Goal: Transaction & Acquisition: Complete application form

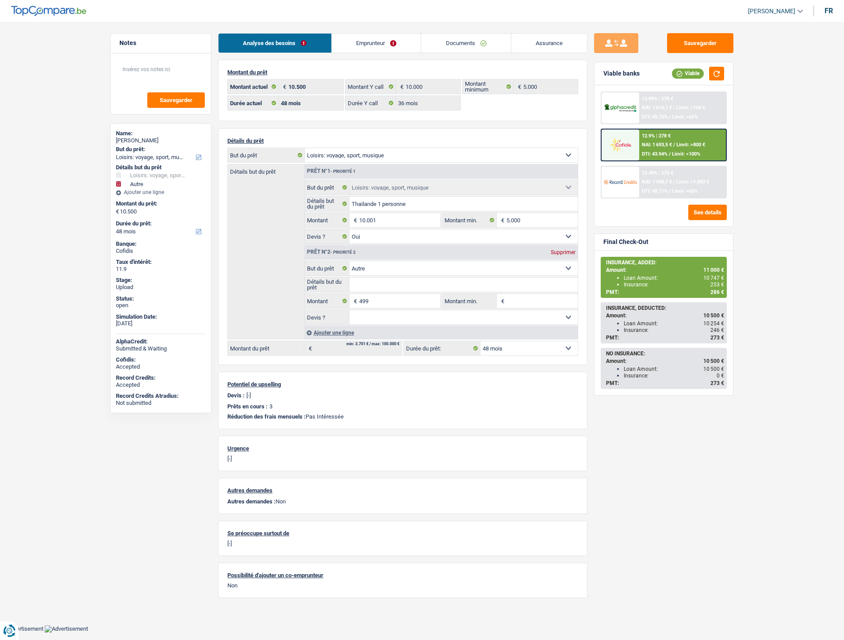
select select "hobbies"
select select "other"
select select "48"
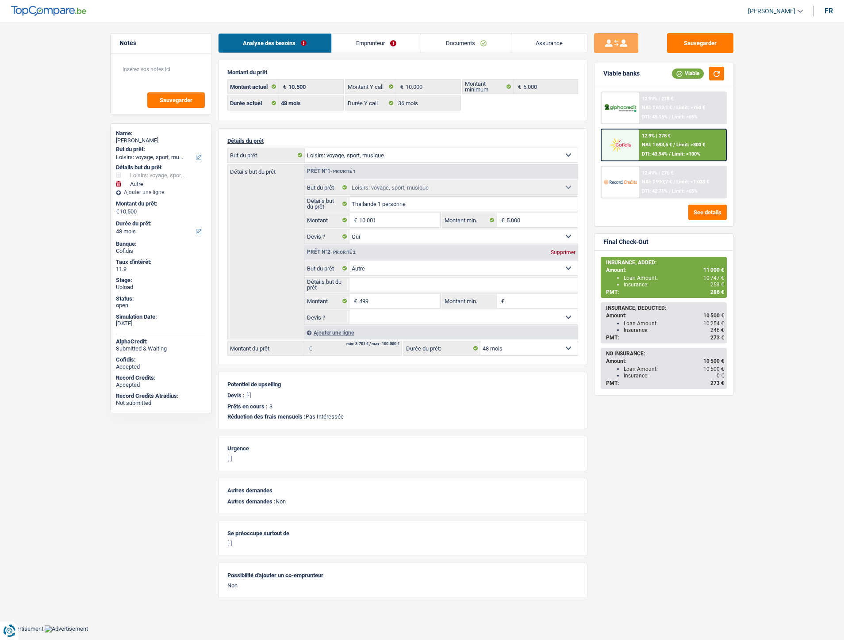
select select "36"
select select "hobbies"
select select "yes"
select select "other"
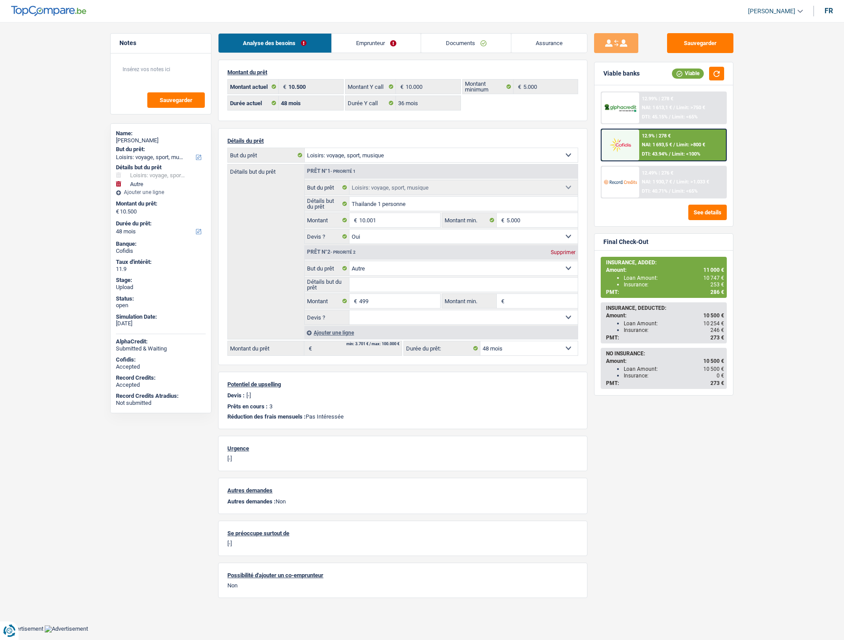
select select "48"
click at [651, 144] on span "NAI: 1 693,5 €" at bounding box center [657, 145] width 30 height 6
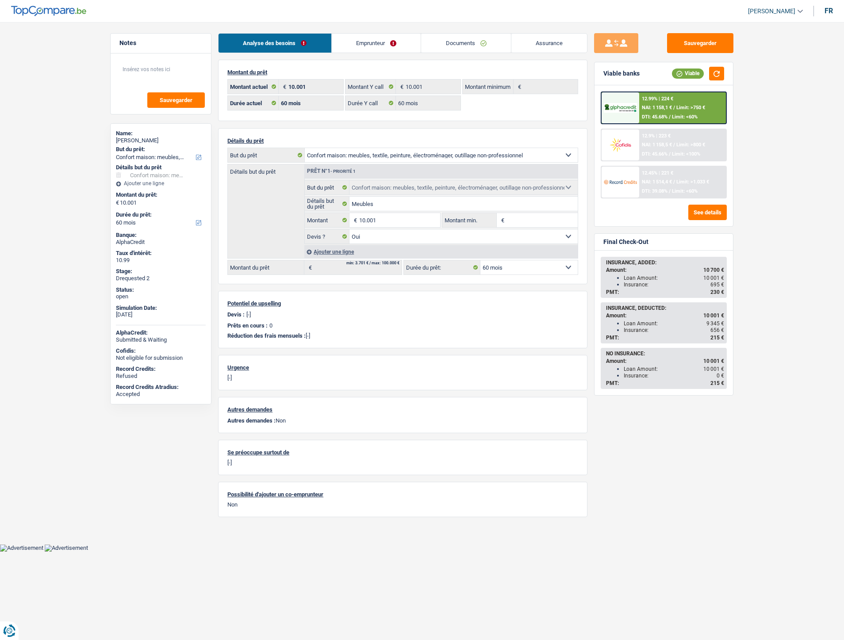
select select "household"
select select "60"
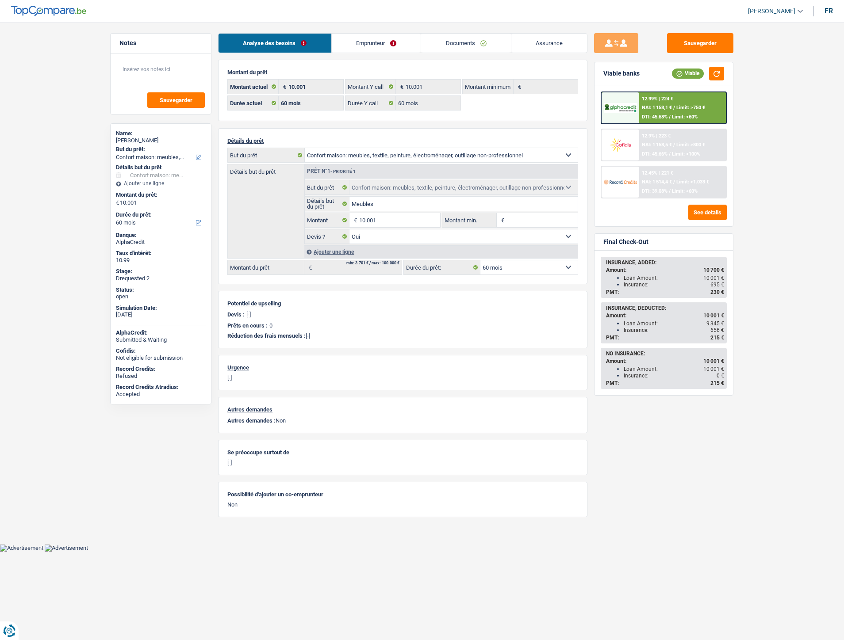
select select "household"
select select "yes"
select select "60"
click at [447, 43] on link "Documents" at bounding box center [466, 43] width 90 height 19
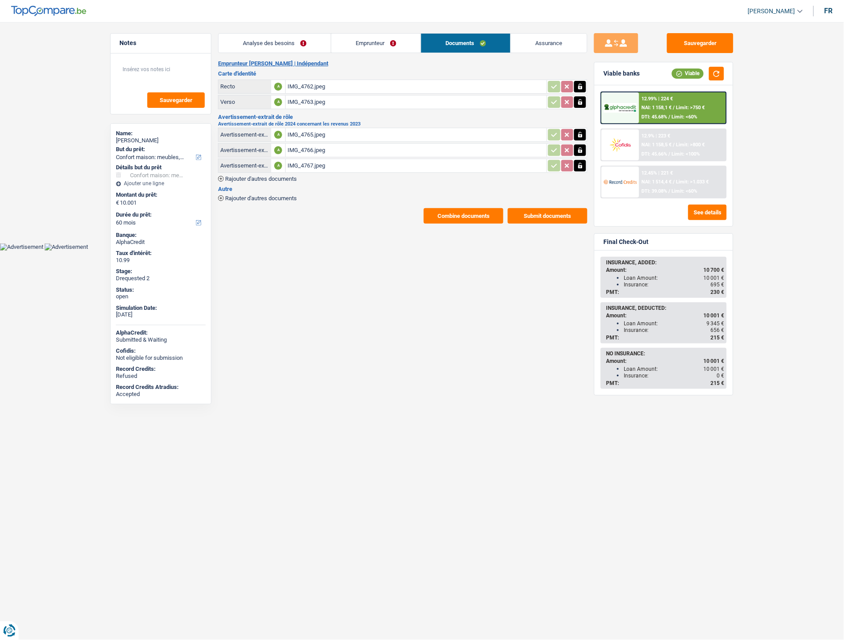
click at [294, 128] on div "IMG_4765.jpeg" at bounding box center [415, 134] width 257 height 13
click at [309, 144] on div "IMG_4766.jpeg" at bounding box center [415, 150] width 257 height 13
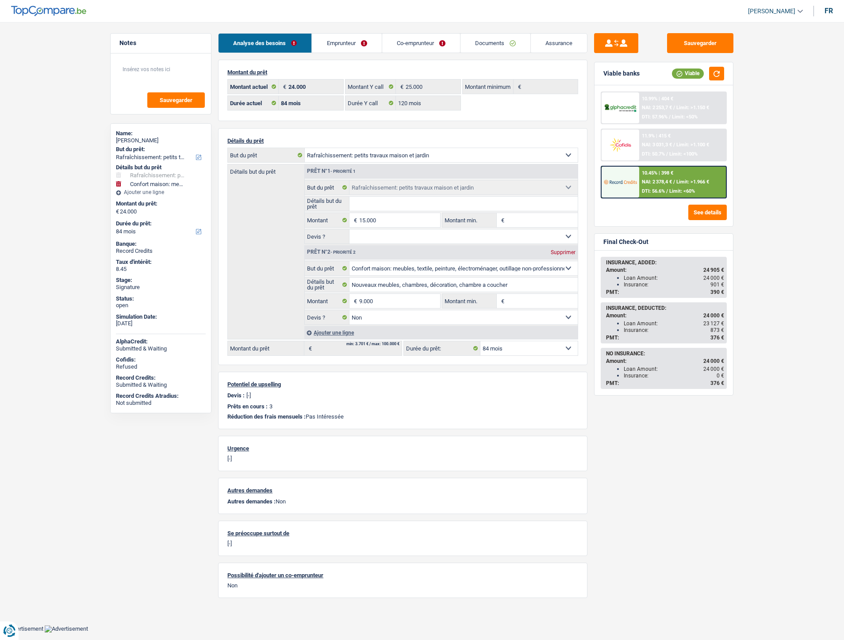
select select "houseOrGarden"
select select "household"
select select "84"
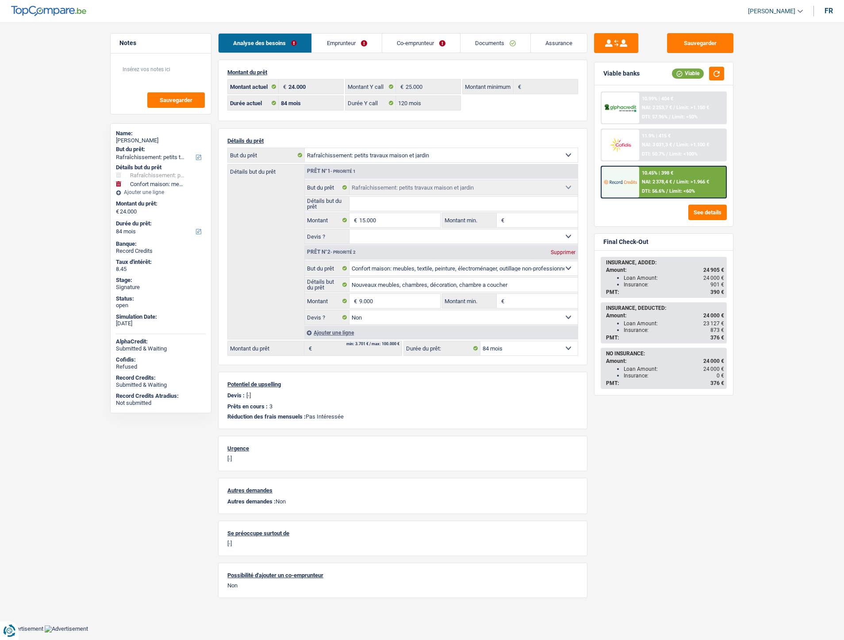
select select "120"
select select "houseOrGarden"
select select "household"
select select "false"
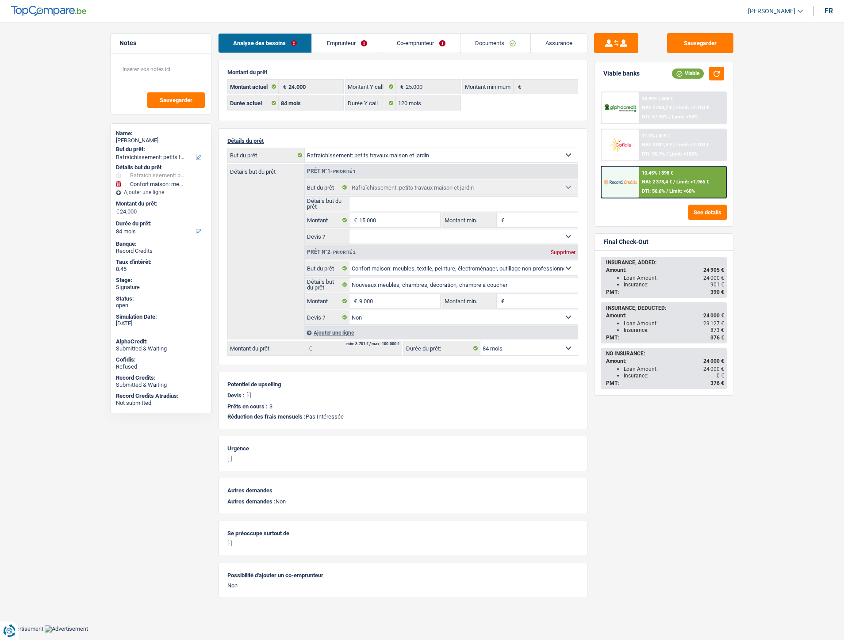
select select "84"
click at [393, 220] on input "15.000" at bounding box center [399, 220] width 81 height 14
click at [365, 221] on input "15.000" at bounding box center [399, 220] width 81 height 14
type input "10.000"
type input "19.000"
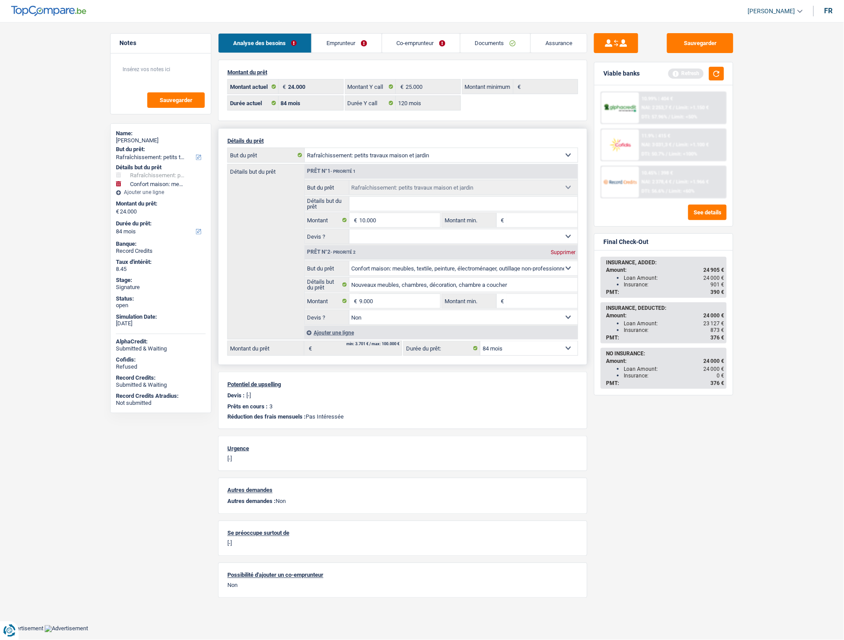
type input "19.000"
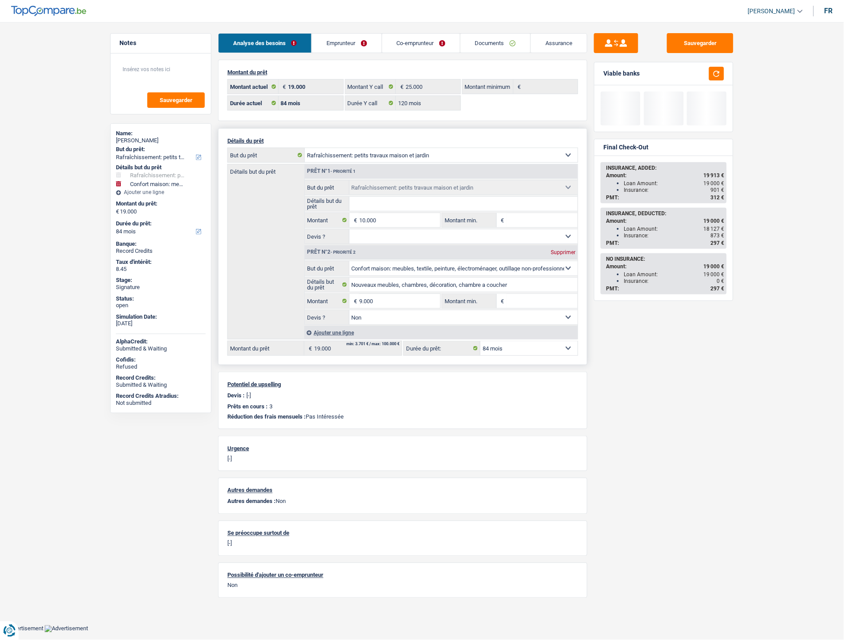
click at [536, 347] on select "12 mois 18 mois 24 mois 30 mois 36 mois 42 mois 48 mois 60 mois 72 mois 84 mois…" at bounding box center [528, 348] width 97 height 14
click at [480, 343] on select "12 mois 18 mois 24 mois 30 mois 36 mois 42 mois 48 mois 60 mois 72 mois 84 mois…" at bounding box center [528, 348] width 97 height 14
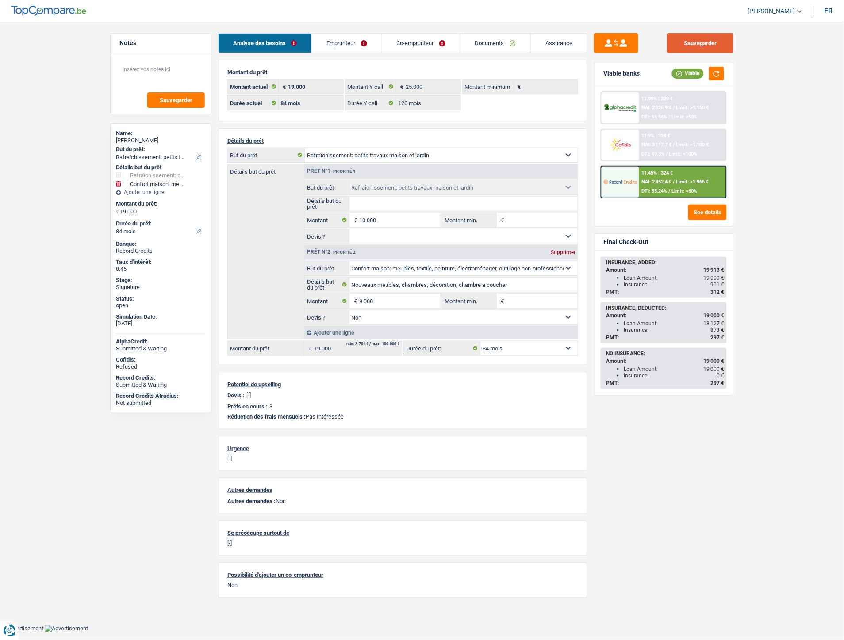
click at [705, 46] on button "Sauvegarder" at bounding box center [700, 43] width 66 height 20
click at [640, 178] on div "11.45% | 324 € NAI: 2 452,4 € / Limit: >1.966 € DTI: 55.24% / Limit: <60%" at bounding box center [682, 182] width 87 height 31
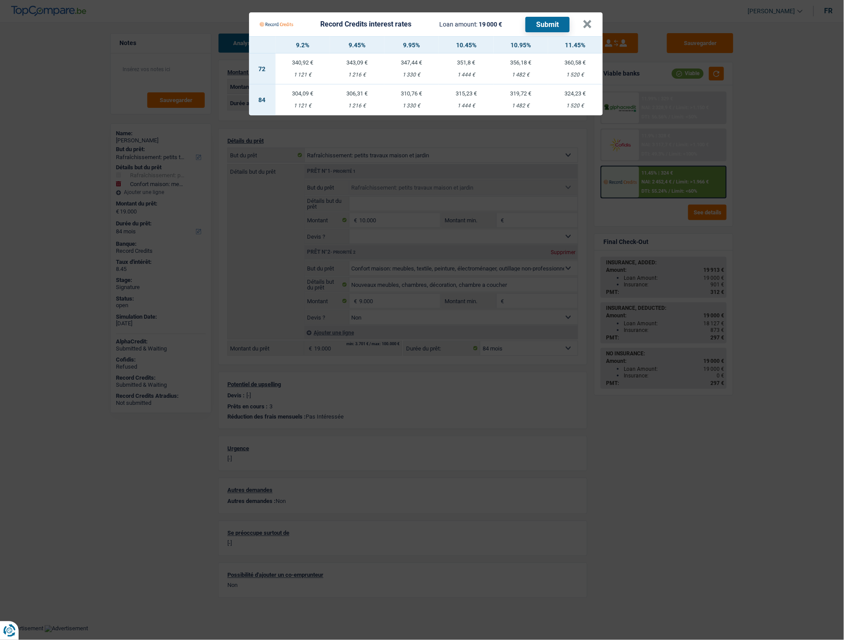
click at [808, 161] on Credits "Record Credits interest rates Loan amount: 19 000 € Submit × 9.2% 9.45% 9.95% 1…" at bounding box center [422, 320] width 844 height 640
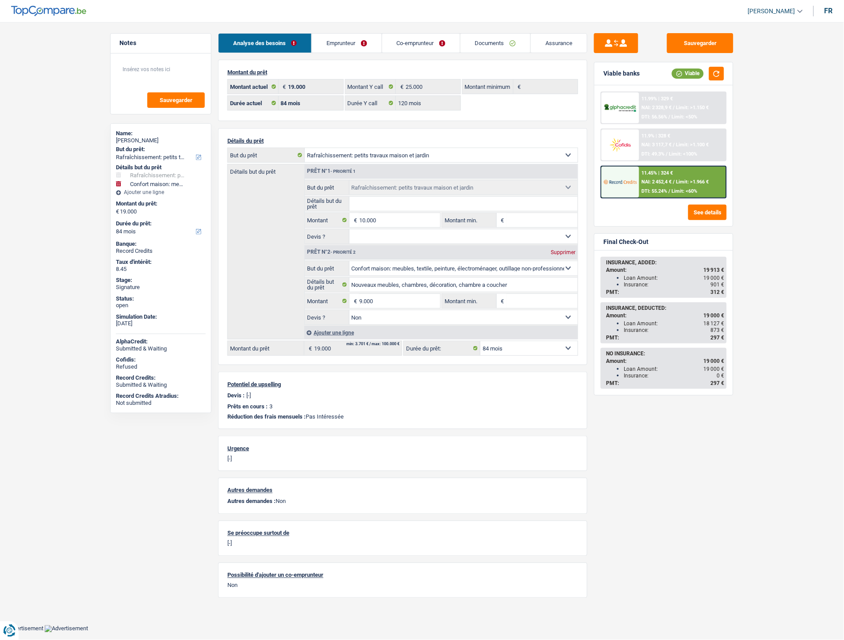
click at [698, 179] on span "Limit: >1.966 €" at bounding box center [692, 182] width 33 height 6
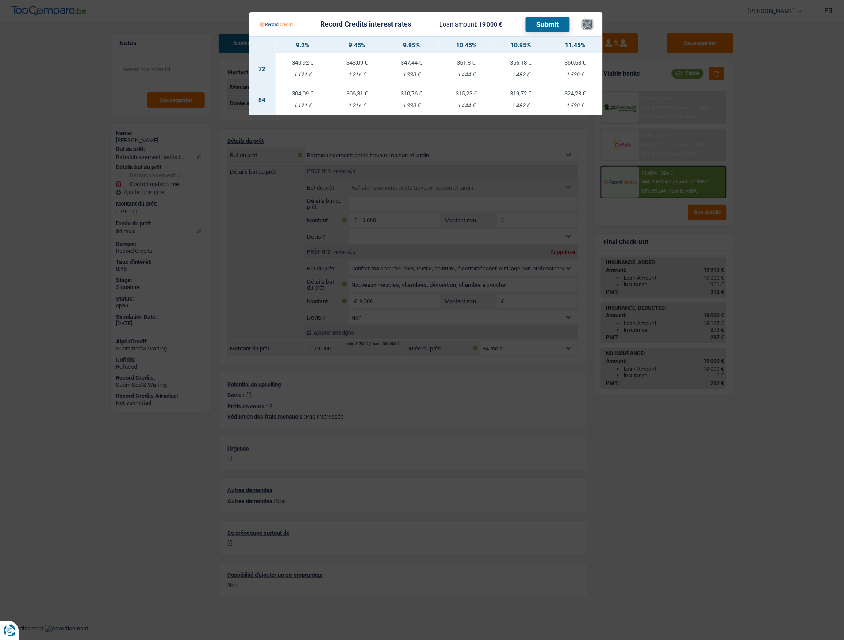
click at [587, 20] on button "×" at bounding box center [587, 24] width 9 height 9
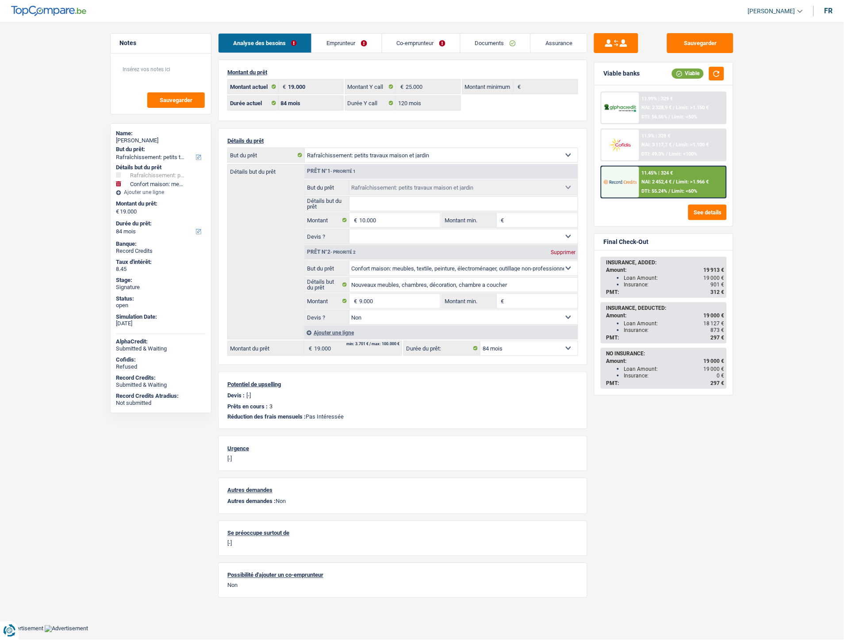
click at [655, 174] on div "11.45% | 324 € NAI: 2 452,4 € / Limit: >1.966 € DTI: 55.24% / Limit: <60%" at bounding box center [682, 182] width 87 height 31
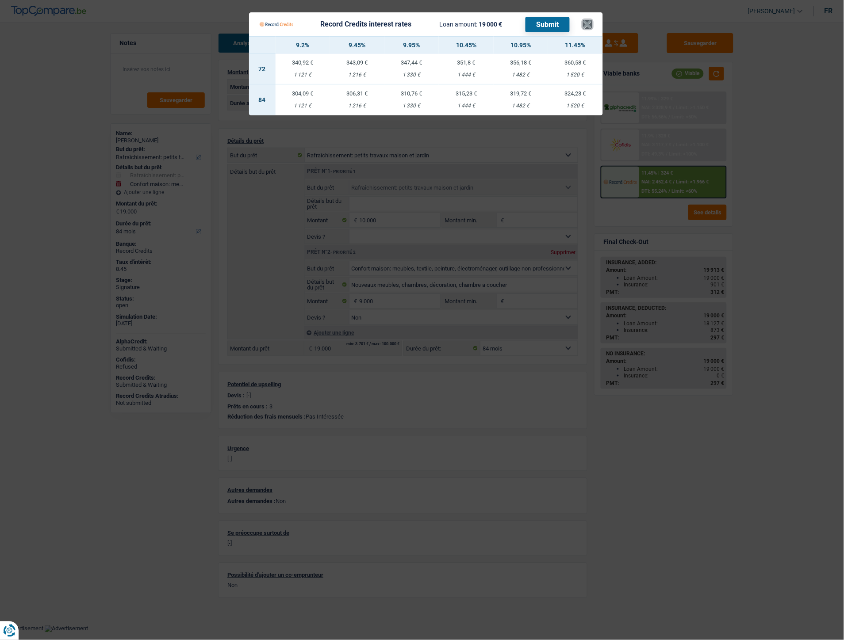
click at [585, 21] on button "×" at bounding box center [587, 24] width 9 height 9
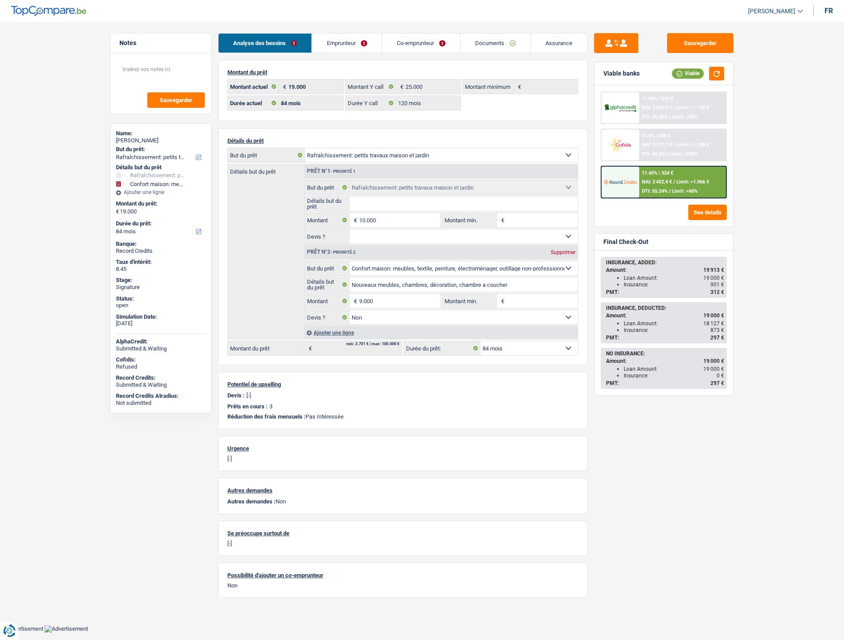
select select "houseOrGarden"
select select "household"
select select "84"
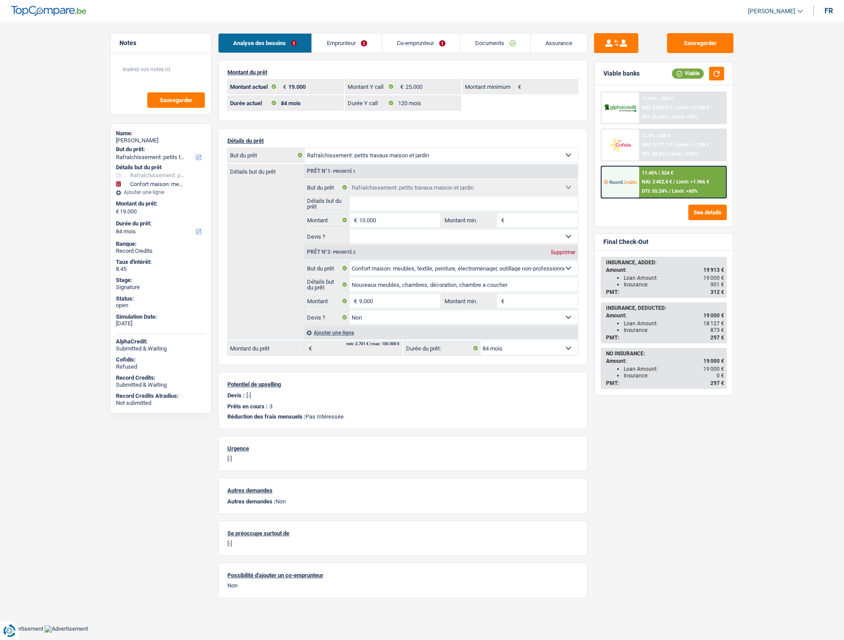
select select "120"
select select "houseOrGarden"
select select "household"
select select "false"
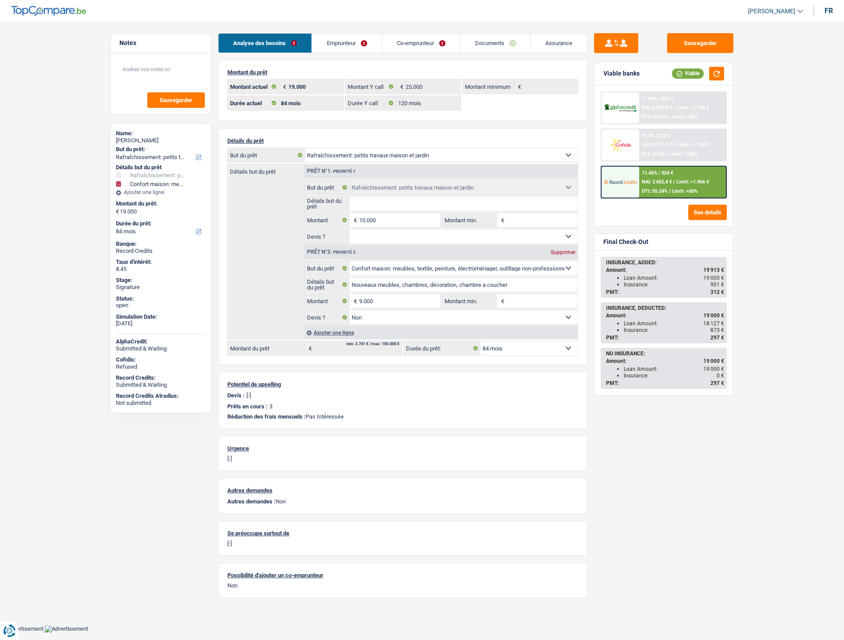
select select "84"
click at [498, 41] on link "Documents" at bounding box center [495, 43] width 70 height 19
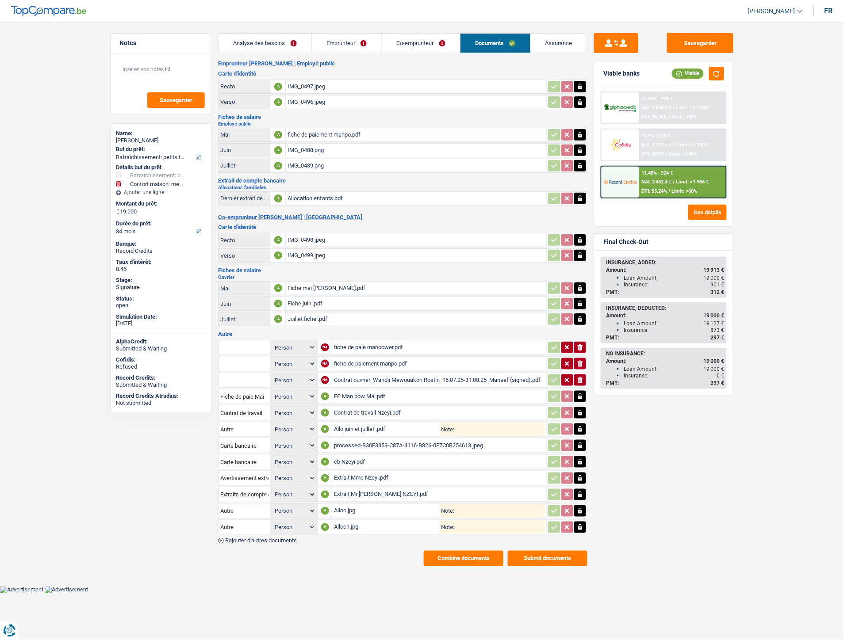
click at [352, 456] on div "cb Nzeyi.pdf" at bounding box center [439, 462] width 211 height 13
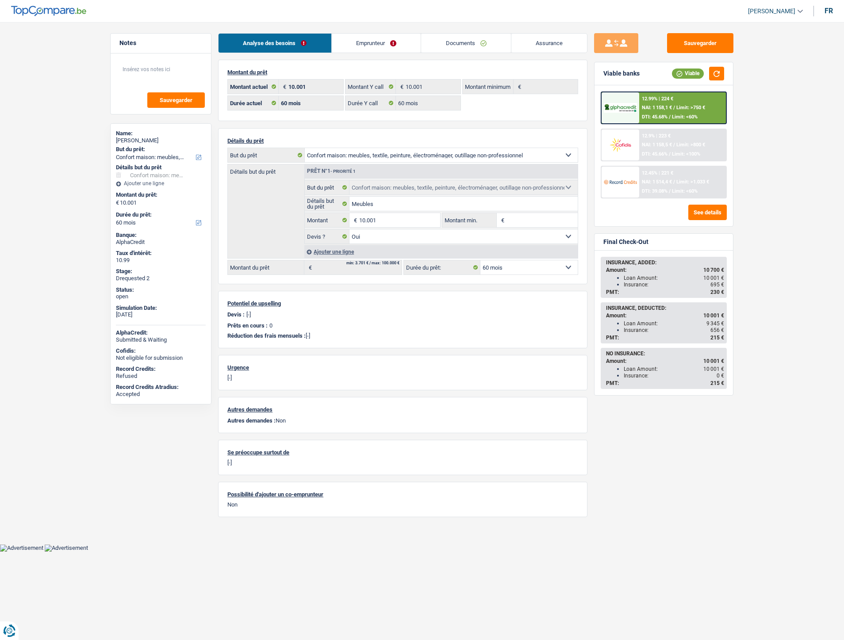
select select "household"
select select "60"
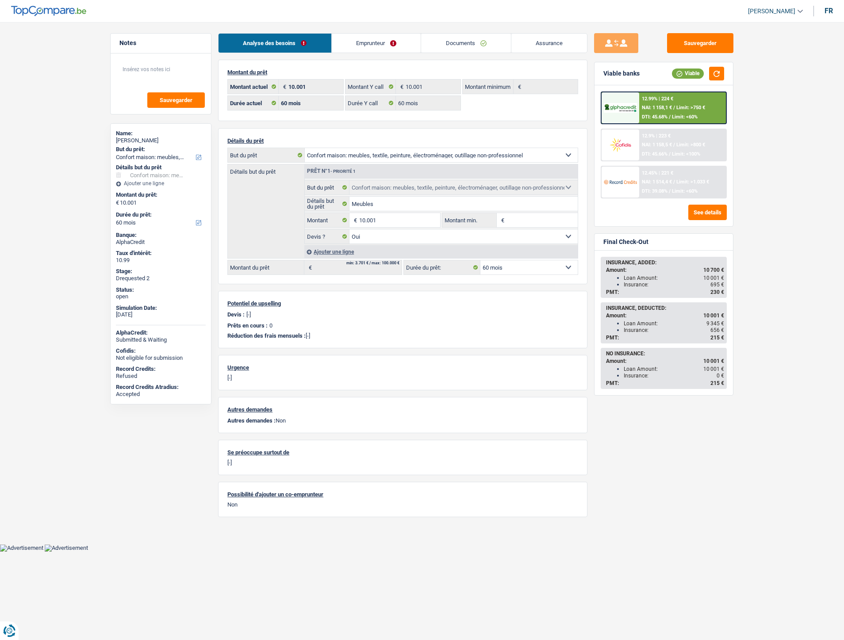
select select "household"
select select "yes"
select select "60"
click at [462, 50] on link "Documents" at bounding box center [466, 43] width 90 height 19
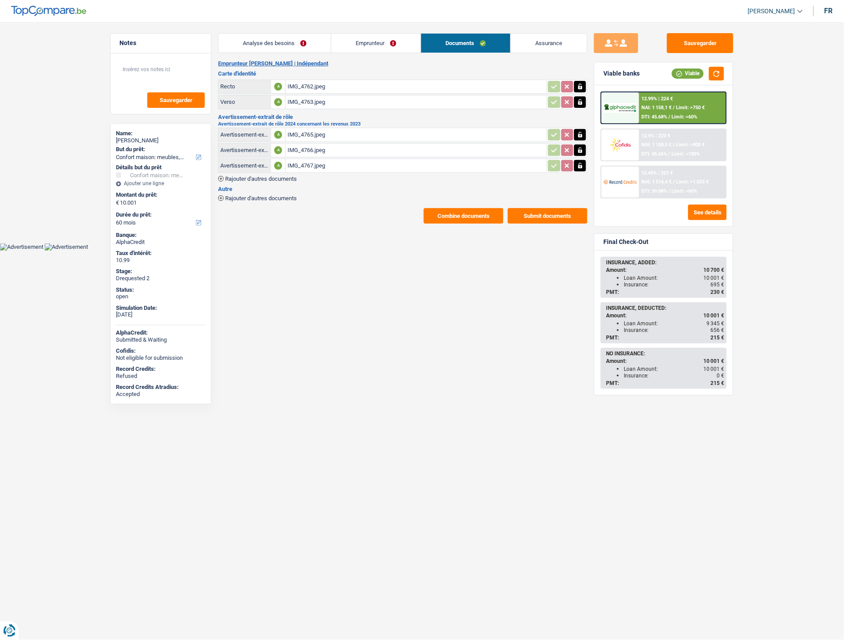
click at [470, 215] on button "Combine documents" at bounding box center [464, 215] width 80 height 15
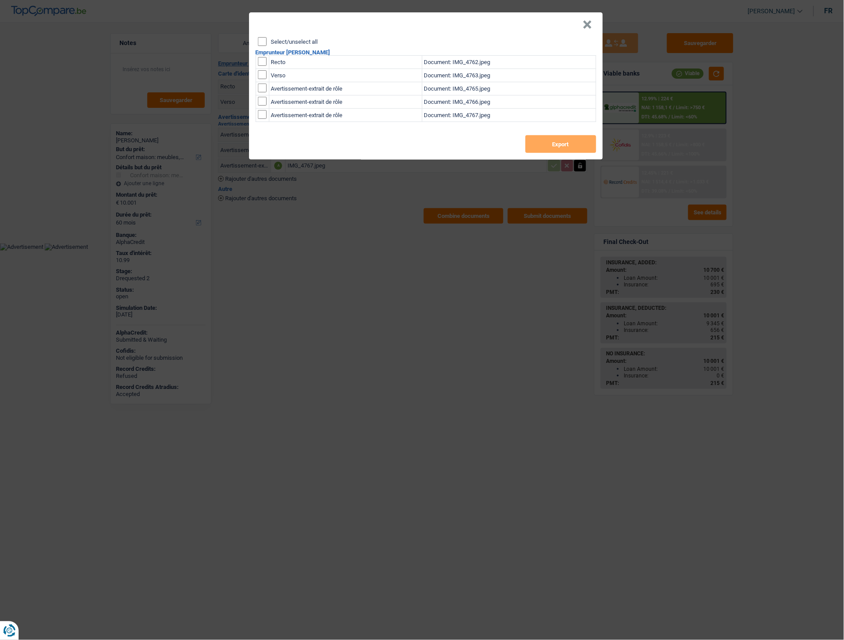
click at [262, 61] on input "checkbox" at bounding box center [262, 61] width 9 height 9
checkbox input "true"
click at [261, 66] on input "checkbox" at bounding box center [262, 61] width 9 height 9
checkbox input "true"
drag, startPoint x: 582, startPoint y: 142, endPoint x: 570, endPoint y: 135, distance: 13.5
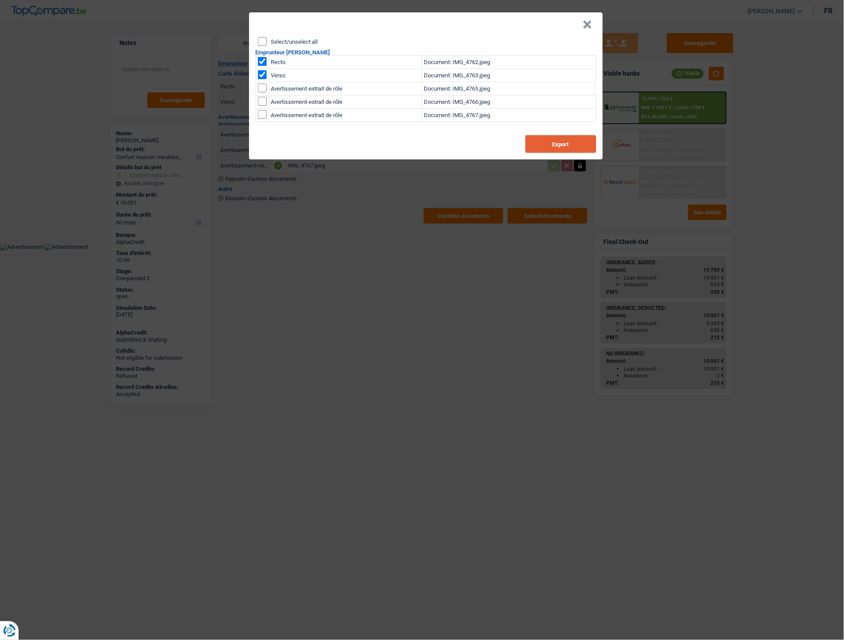
click at [582, 142] on button "Export" at bounding box center [560, 144] width 71 height 18
click at [585, 27] on button "×" at bounding box center [587, 24] width 9 height 9
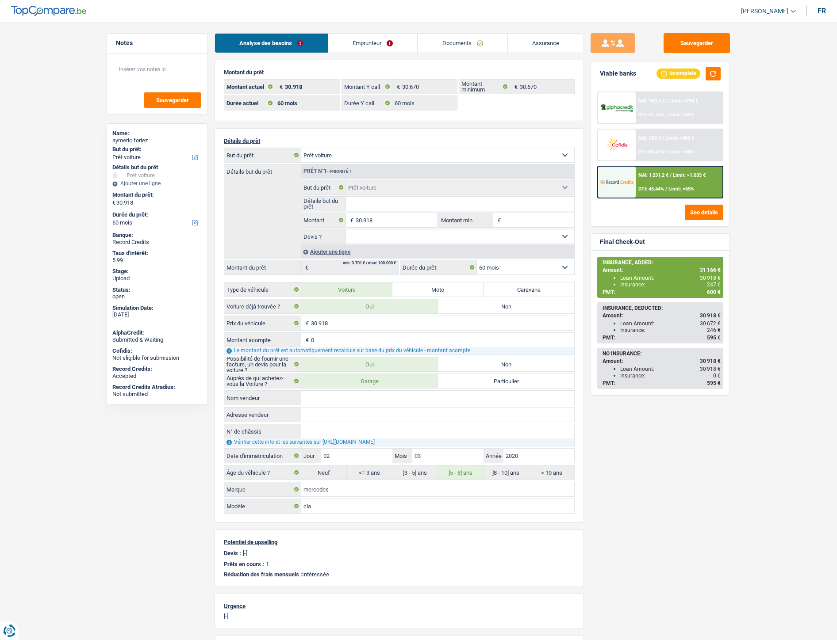
select select "car"
select select "60"
drag, startPoint x: 0, startPoint y: 0, endPoint x: 461, endPoint y: 46, distance: 463.5
click at [461, 46] on link "Documents" at bounding box center [462, 43] width 90 height 19
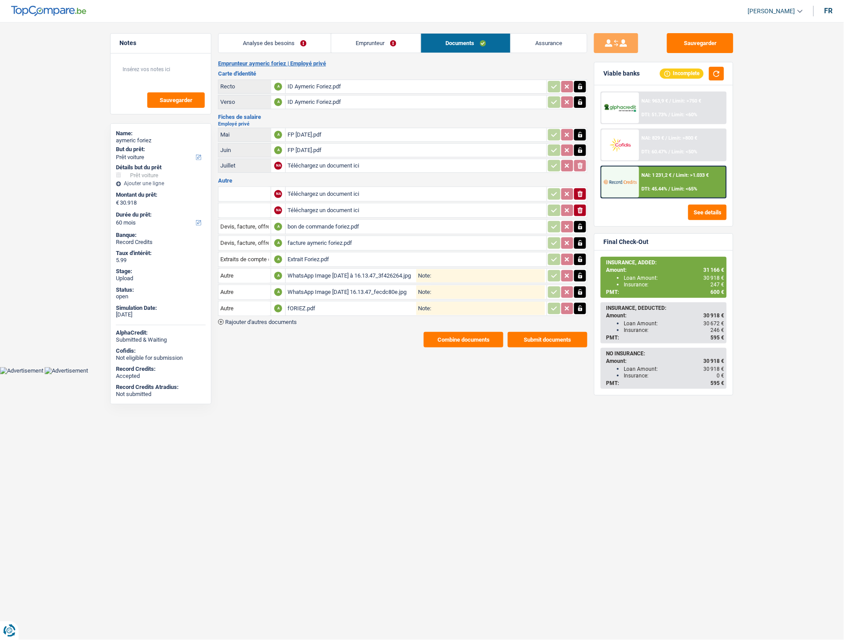
click at [302, 306] on div "fORIEZ.pdf" at bounding box center [351, 308] width 129 height 13
click at [308, 302] on div "fORIEZ.pdf" at bounding box center [351, 308] width 129 height 13
click at [704, 45] on button "Sauvegarder" at bounding box center [700, 43] width 66 height 20
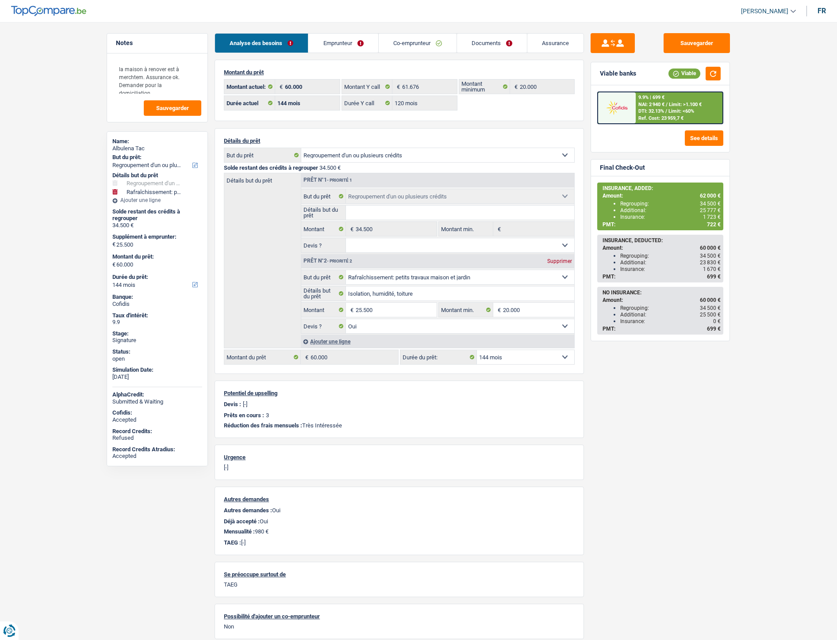
select select "refinancing"
select select "houseOrGarden"
select select "144"
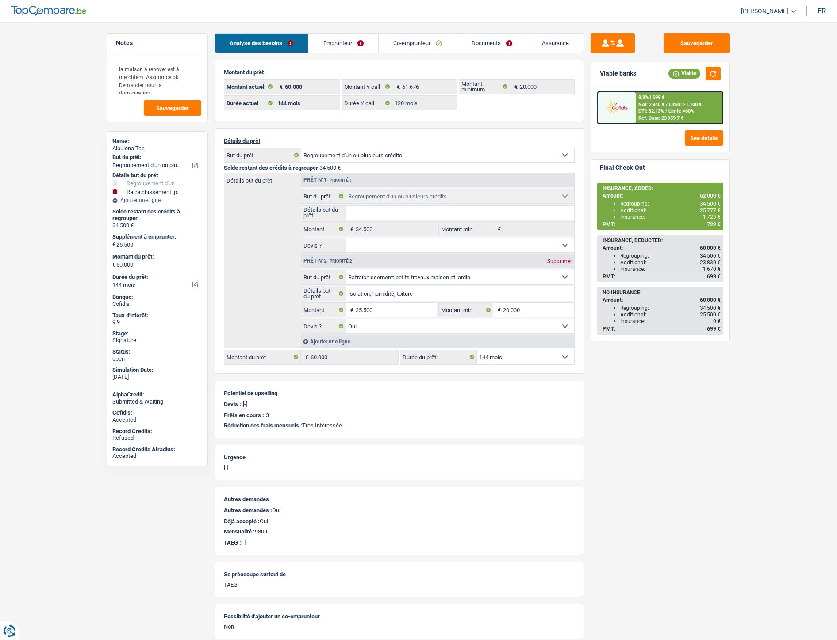
select select "120"
select select "refinancing"
select select "houseOrGarden"
select select "yes"
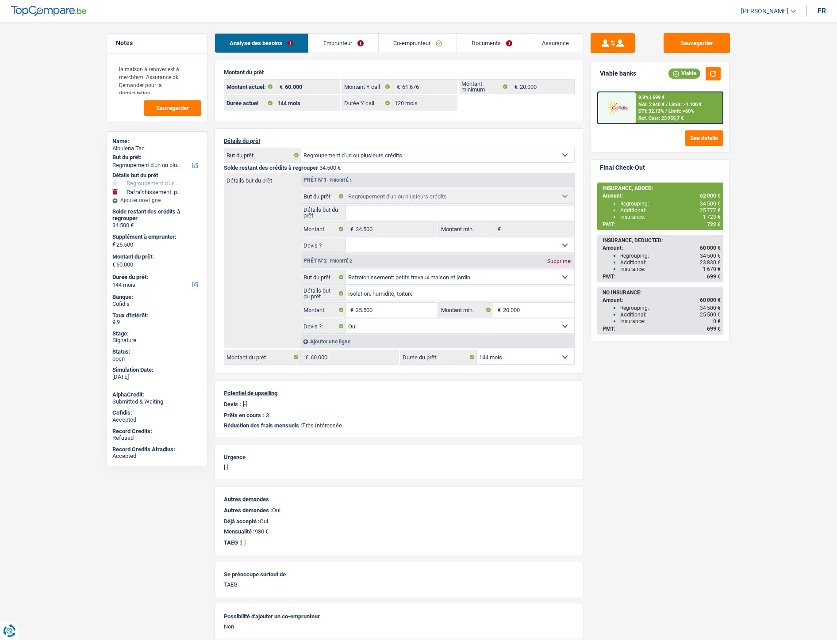
select select "144"
select select "32"
select select "married"
click at [325, 38] on link "Emprunteur" at bounding box center [342, 43] width 69 height 19
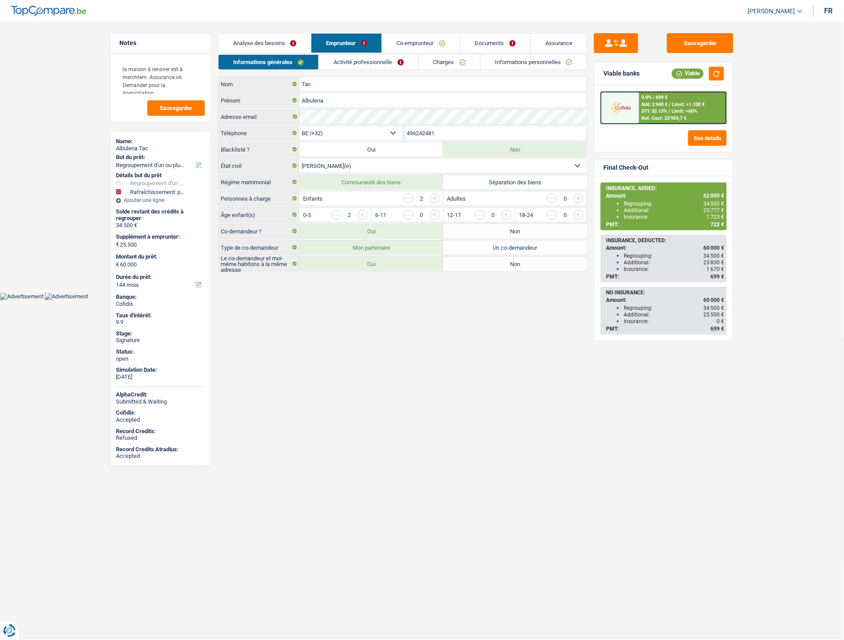
click at [445, 38] on link "Co-emprunteur" at bounding box center [421, 43] width 78 height 19
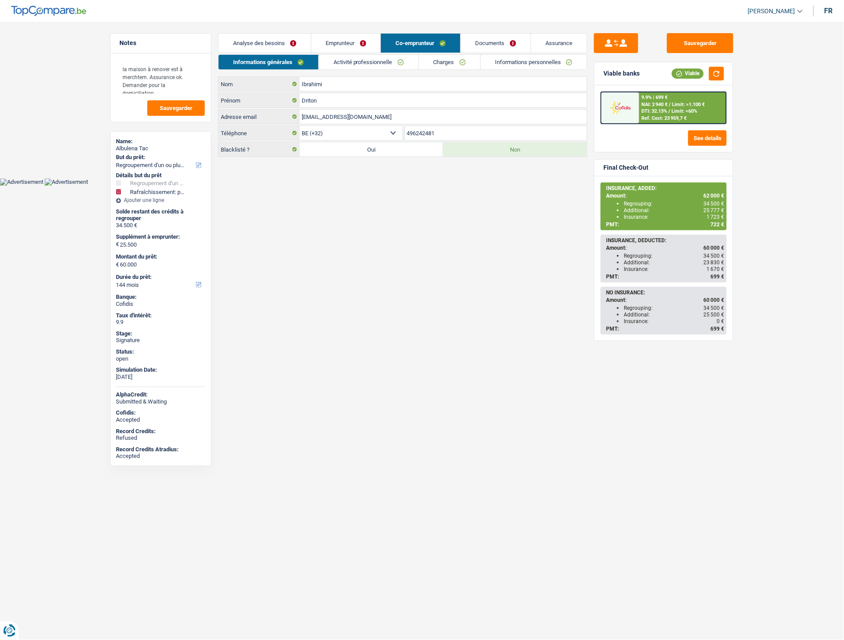
click at [312, 44] on link "Emprunteur" at bounding box center [345, 43] width 69 height 19
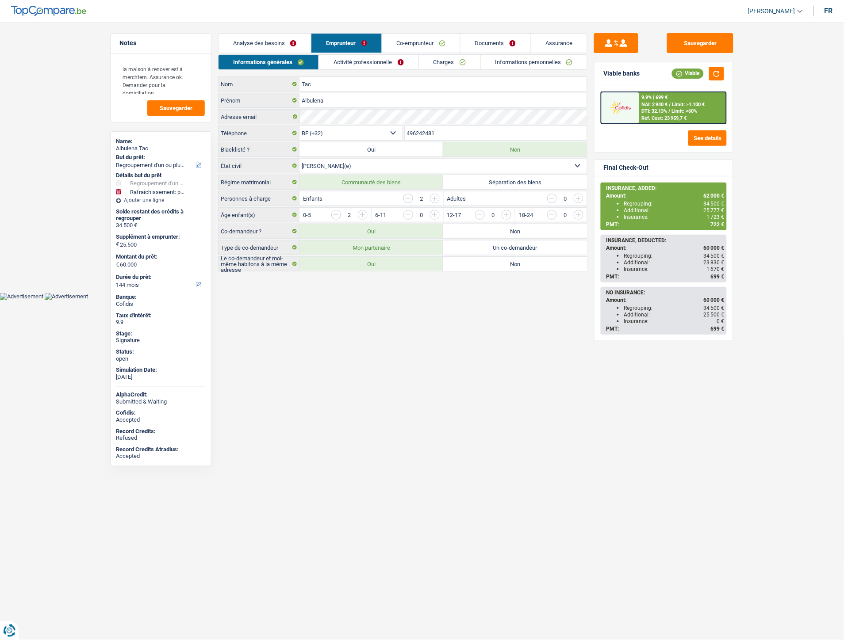
click at [270, 38] on link "Analyse des besoins" at bounding box center [264, 43] width 92 height 19
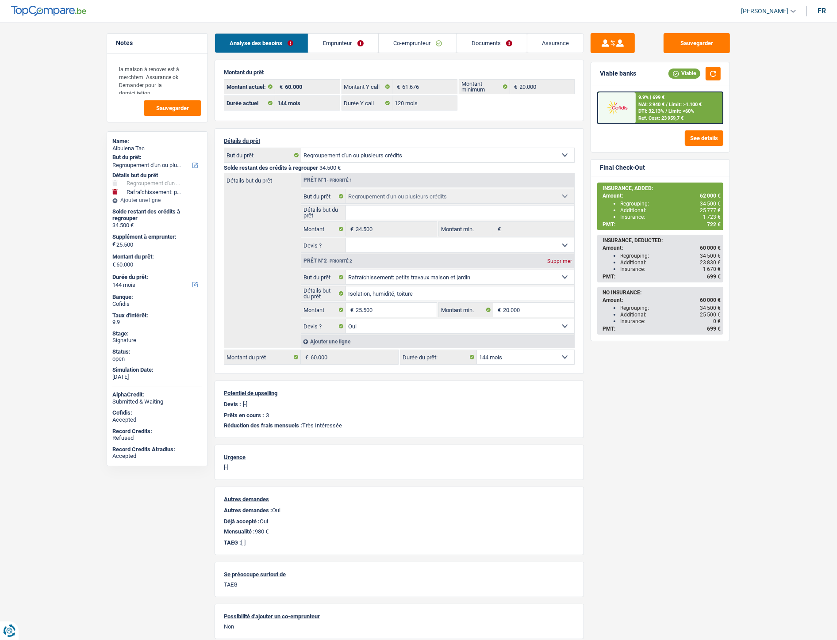
click at [329, 40] on link "Emprunteur" at bounding box center [342, 43] width 69 height 19
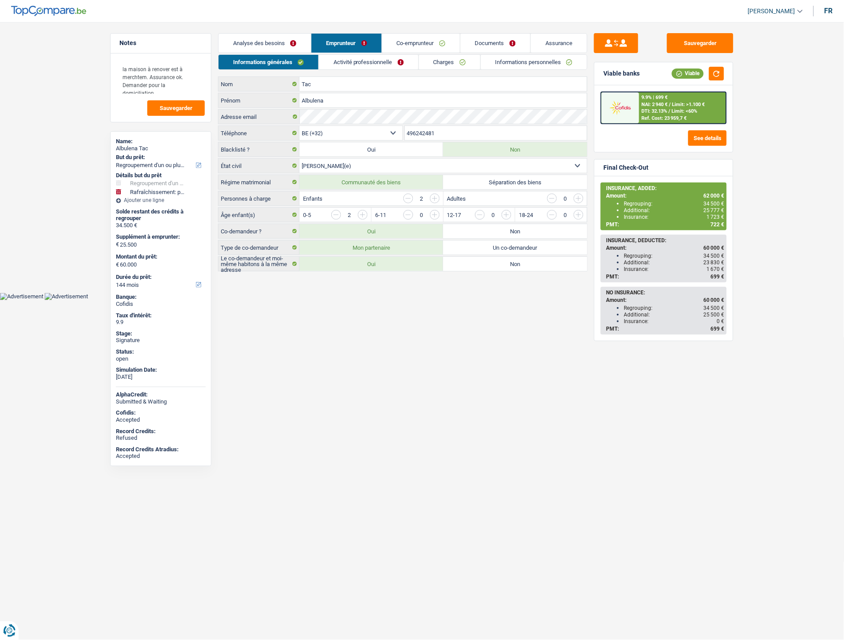
click at [453, 59] on link "Charges" at bounding box center [449, 62] width 61 height 15
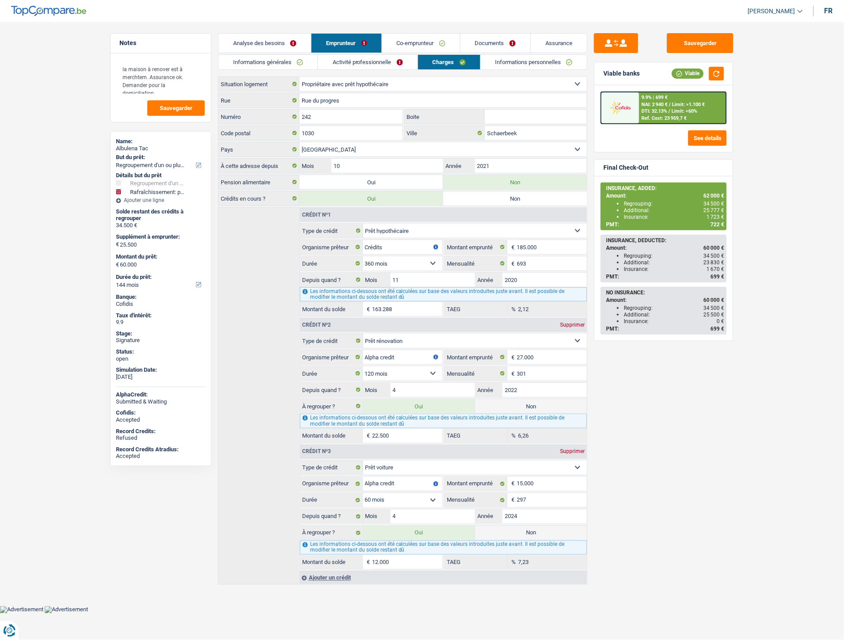
click at [498, 51] on link "Documents" at bounding box center [495, 43] width 70 height 19
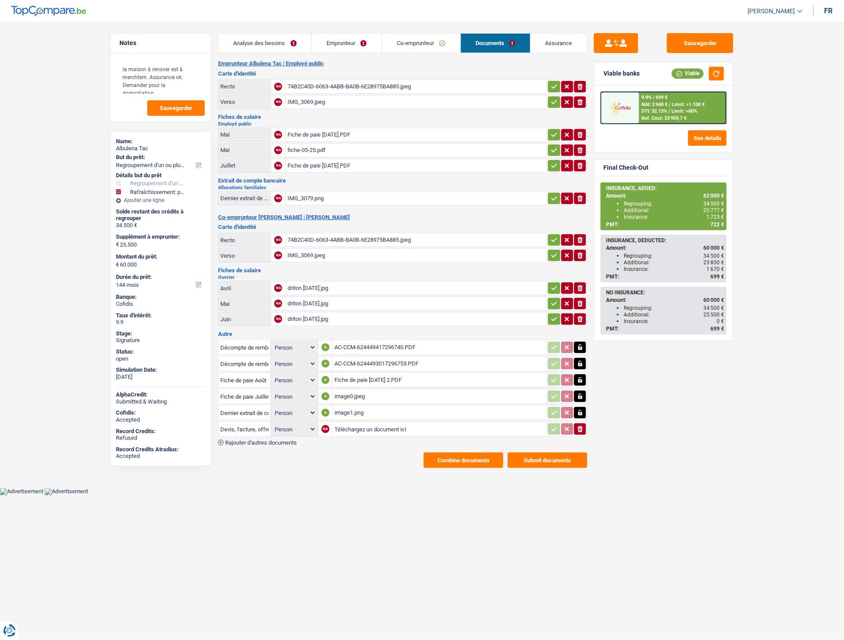
click at [370, 375] on div "Fiche de paie Août 2025 2.PDF" at bounding box center [439, 380] width 211 height 13
click at [337, 159] on div "Fiche de paie Juillet 2025.PDF" at bounding box center [415, 165] width 257 height 13
click at [364, 345] on div "AC-CCM-624449417296740.PDF" at bounding box center [439, 347] width 211 height 13
click at [351, 362] on div "AC-CCM-6244493017296753.PDF" at bounding box center [439, 363] width 211 height 13
click at [359, 357] on div "AC-CCM-6244493017296753.PDF" at bounding box center [439, 363] width 211 height 13
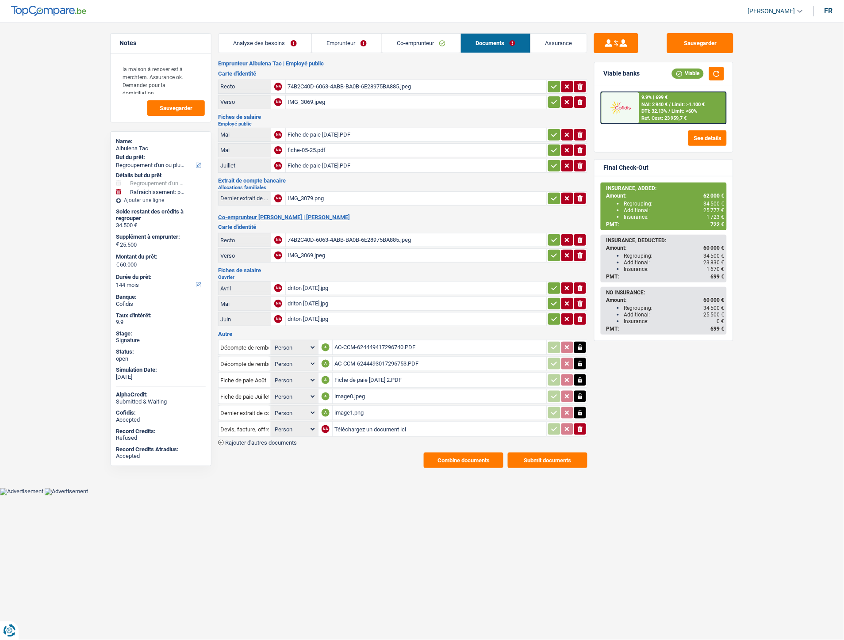
click at [350, 341] on div "AC-CCM-624449417296740.PDF" at bounding box center [439, 347] width 211 height 13
click at [372, 374] on div "Fiche de paie Août 2025 2.PDF" at bounding box center [439, 380] width 211 height 13
click at [360, 392] on div "image0.jpeg" at bounding box center [439, 396] width 211 height 13
click at [349, 406] on div "image1.png" at bounding box center [439, 412] width 211 height 13
click at [348, 410] on div "image1.png" at bounding box center [439, 412] width 211 height 13
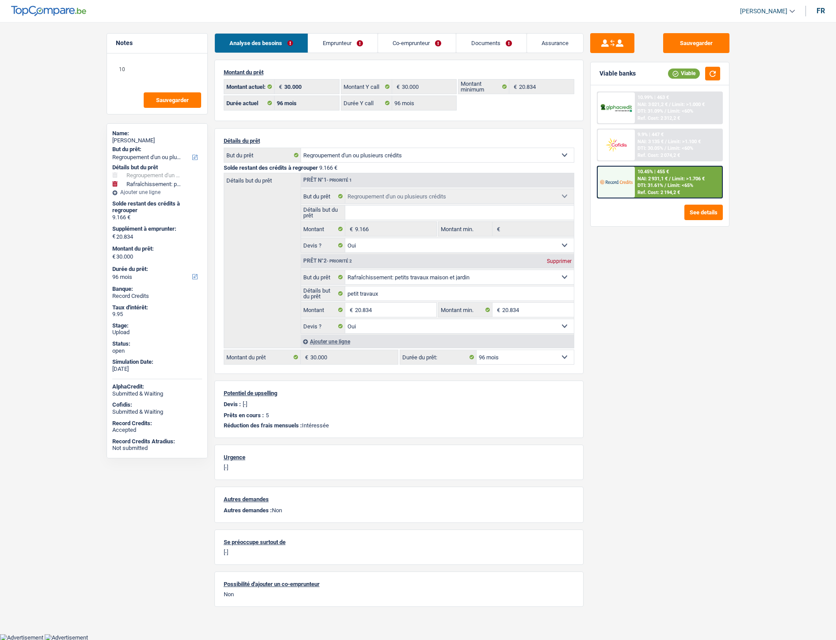
select select "refinancing"
select select "houseOrGarden"
select select "96"
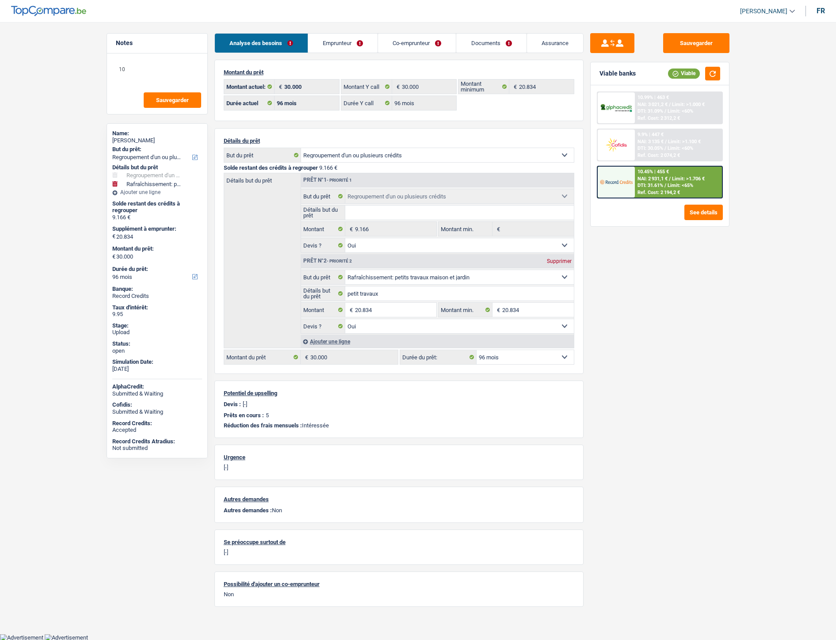
select select "96"
select select "refinancing"
select select "yes"
select select "houseOrGarden"
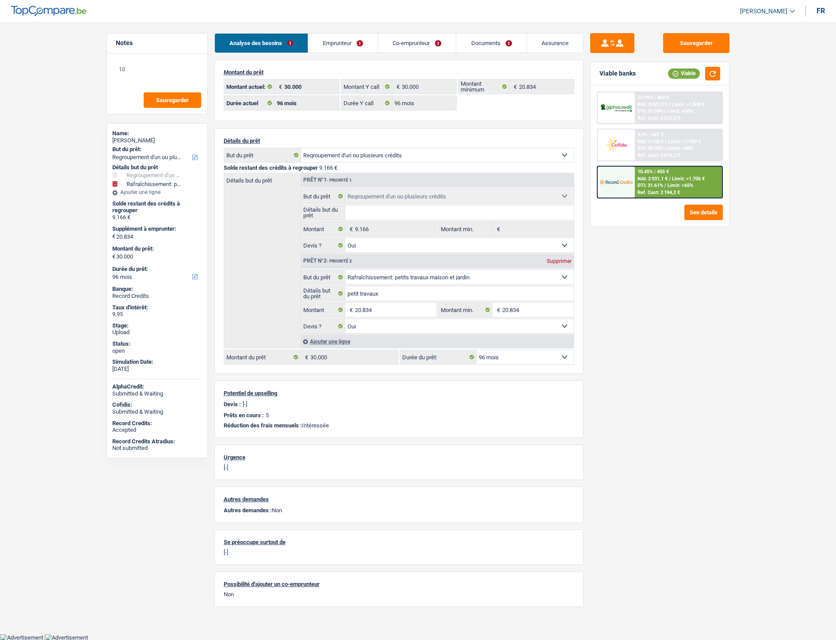
select select "yes"
select select "96"
